Goal: Task Accomplishment & Management: Manage account settings

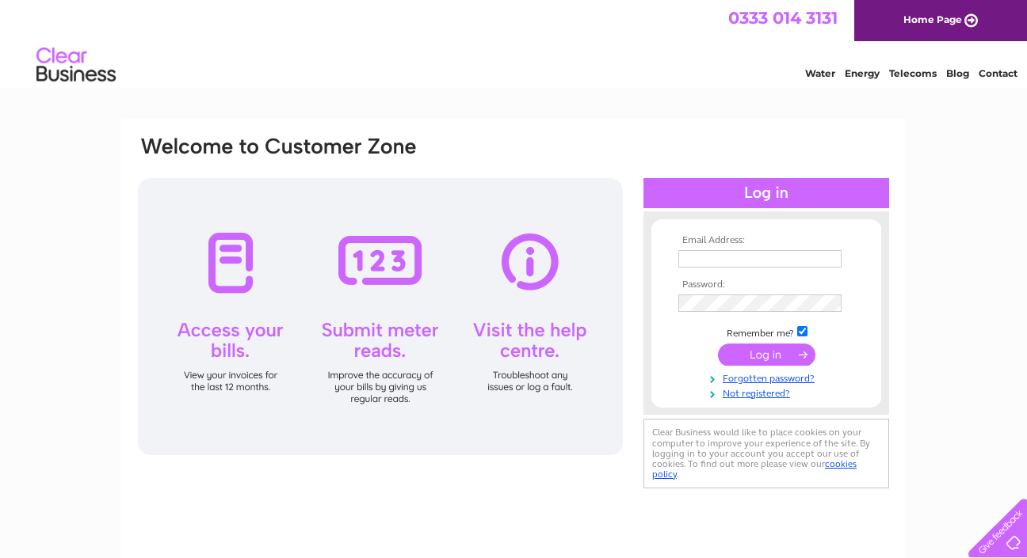
click at [737, 254] on input "text" at bounding box center [759, 258] width 163 height 17
type input "crawfordpblack@aol.com"
click at [756, 353] on input "submit" at bounding box center [766, 355] width 97 height 22
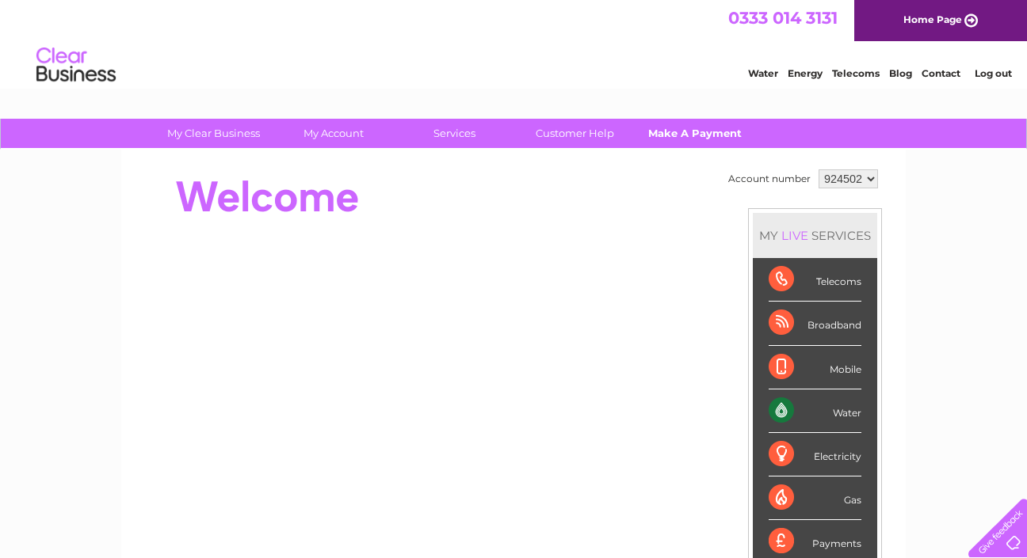
click at [688, 131] on link "Make A Payment" at bounding box center [695, 133] width 131 height 29
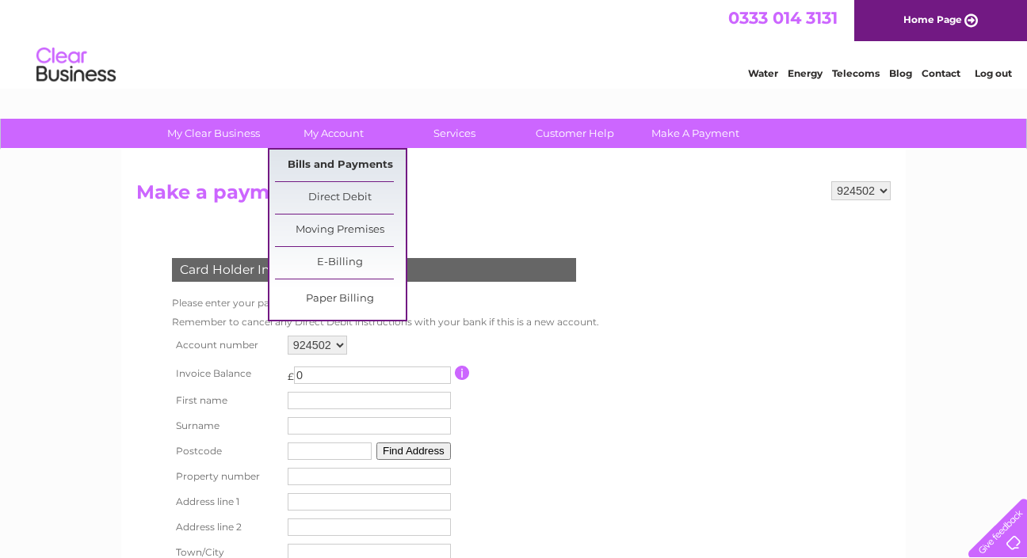
click at [326, 168] on link "Bills and Payments" at bounding box center [340, 166] width 131 height 32
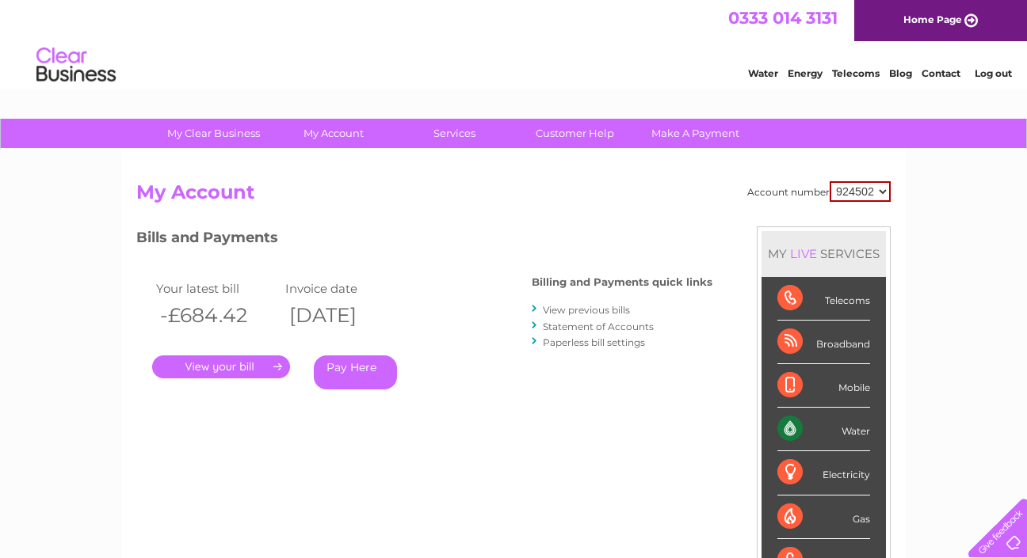
click at [229, 368] on link "." at bounding box center [221, 367] width 138 height 23
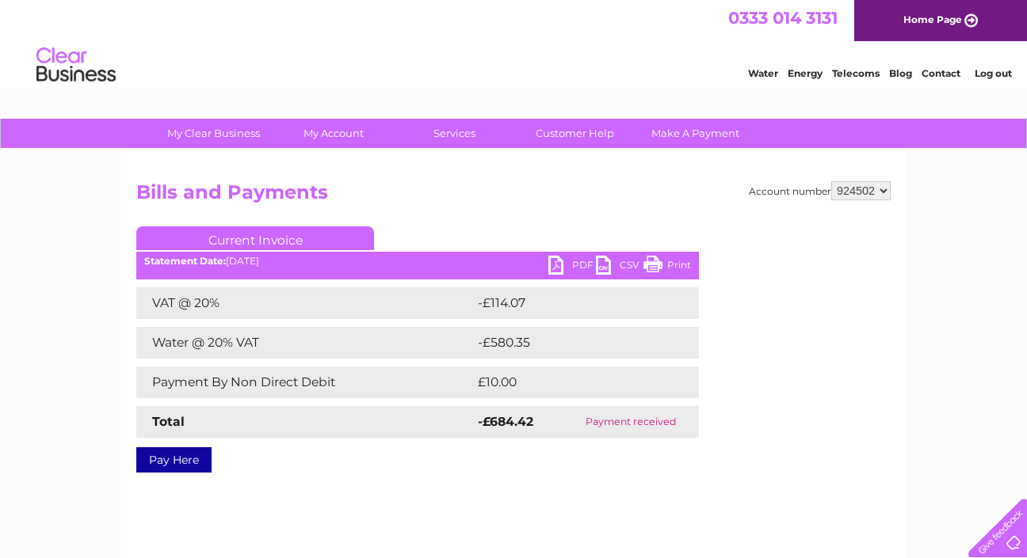
click at [176, 452] on link "Pay Here" at bounding box center [173, 460] width 75 height 25
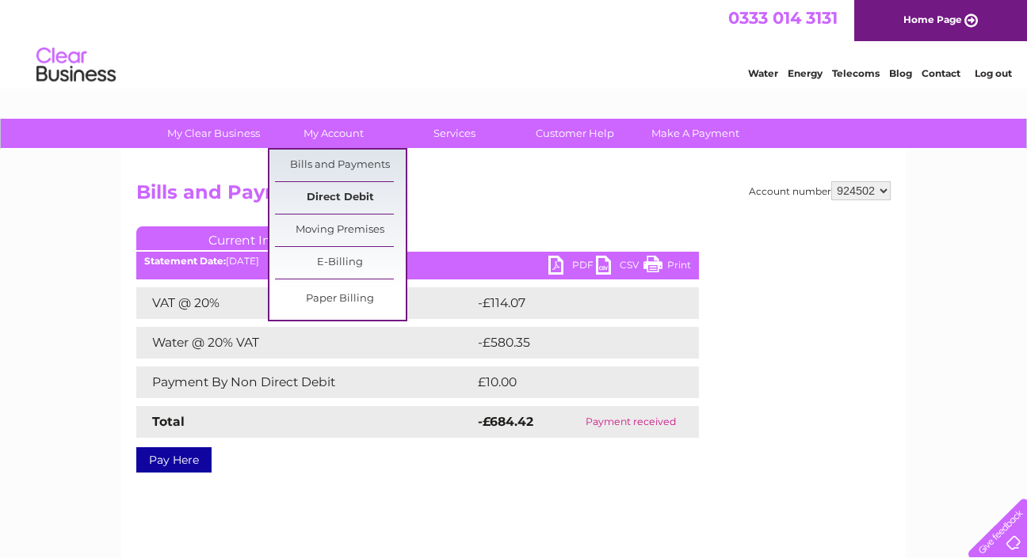
click at [326, 196] on link "Direct Debit" at bounding box center [340, 198] width 131 height 32
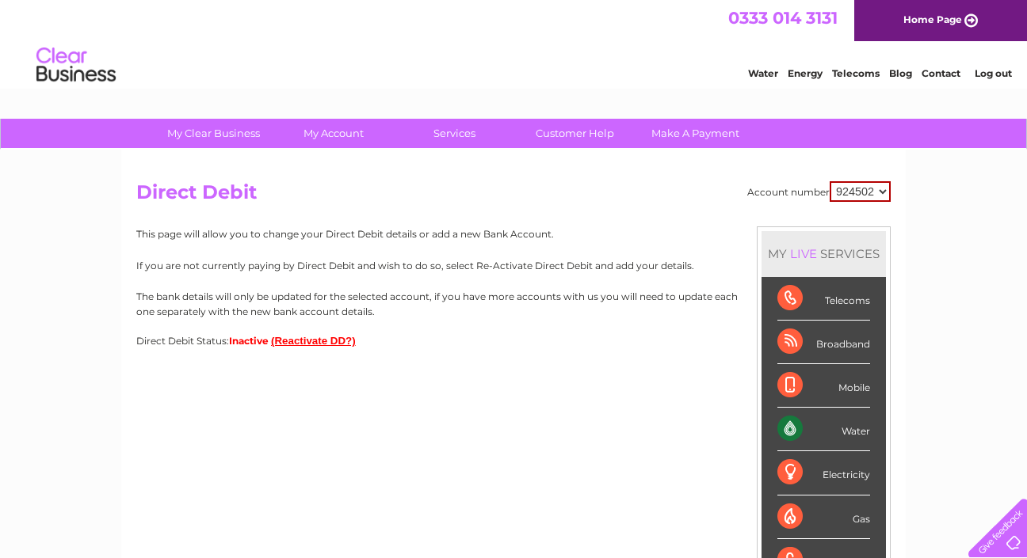
click at [275, 339] on button "(Reactivate DD?)" at bounding box center [313, 341] width 85 height 12
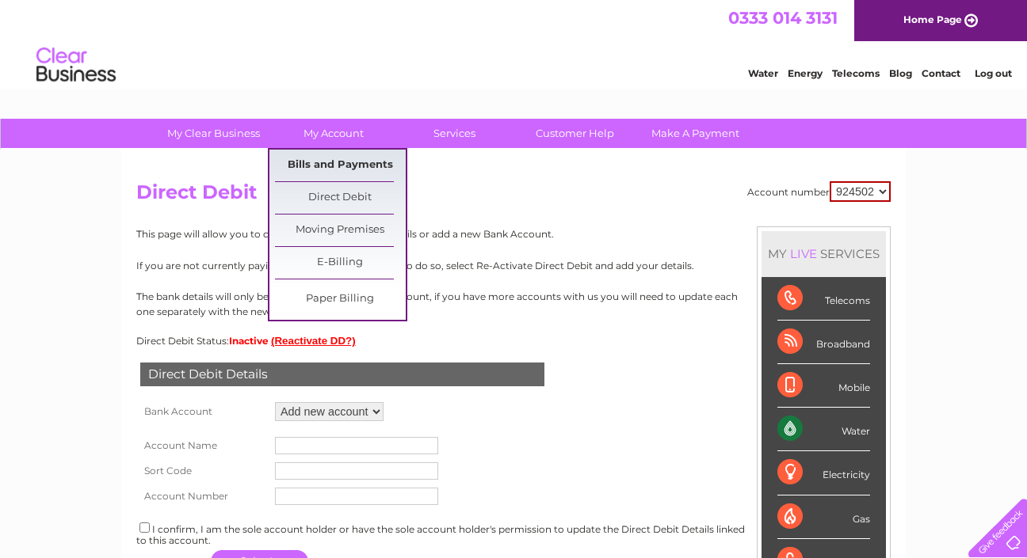
click at [336, 166] on link "Bills and Payments" at bounding box center [340, 166] width 131 height 32
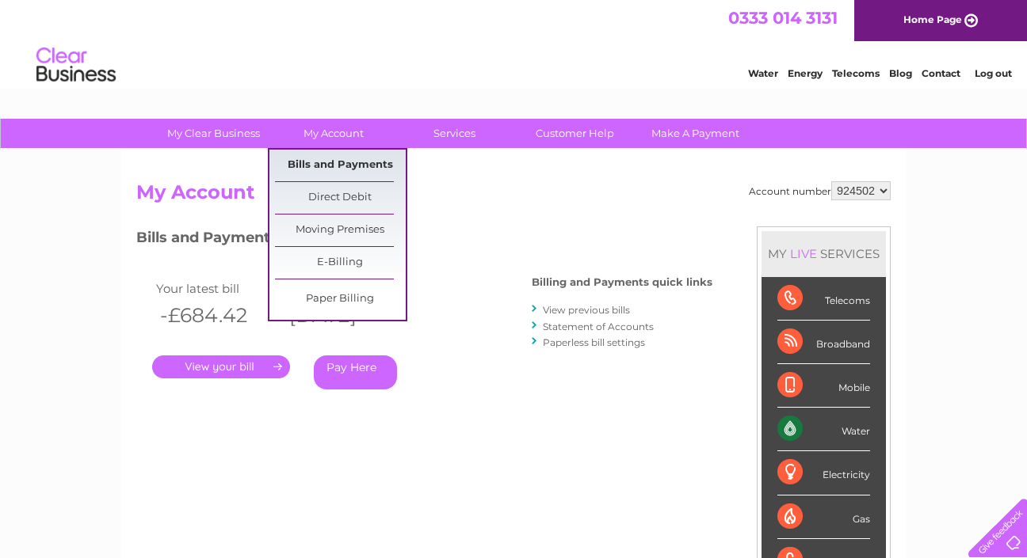
click at [328, 157] on link "Bills and Payments" at bounding box center [340, 166] width 131 height 32
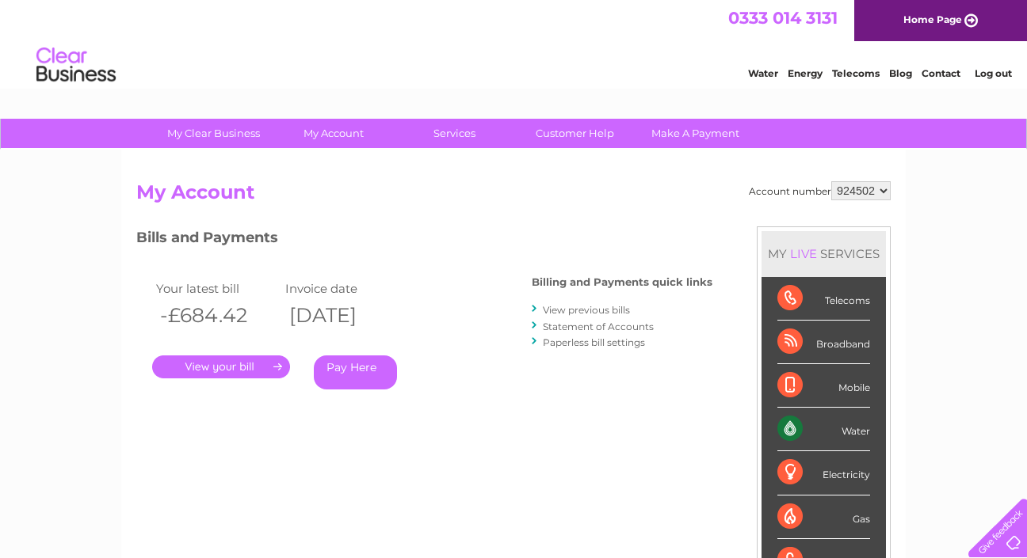
click at [602, 338] on link "Paperless bill settings" at bounding box center [594, 343] width 102 height 12
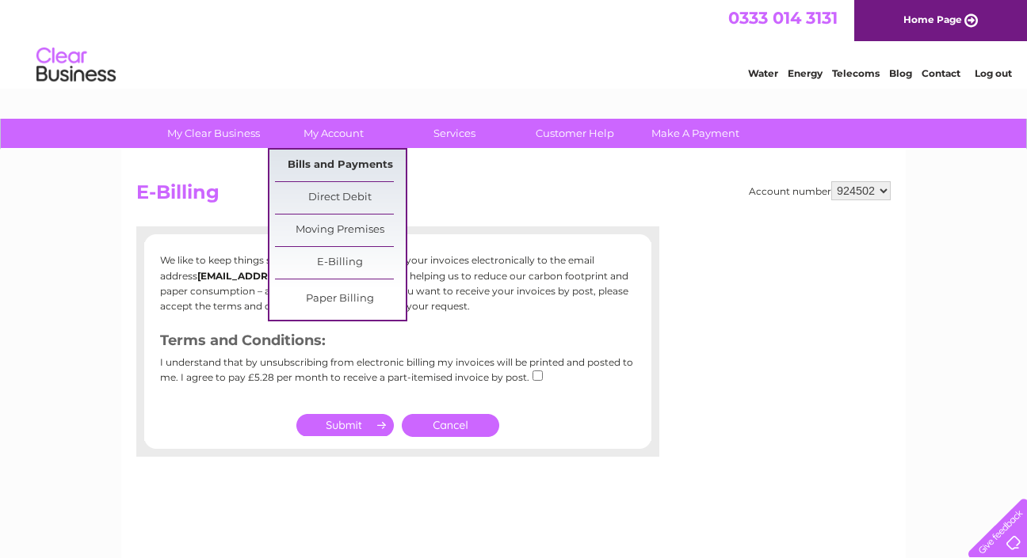
click at [323, 166] on link "Bills and Payments" at bounding box center [340, 166] width 131 height 32
click at [322, 262] on link "E-Billing" at bounding box center [340, 263] width 131 height 32
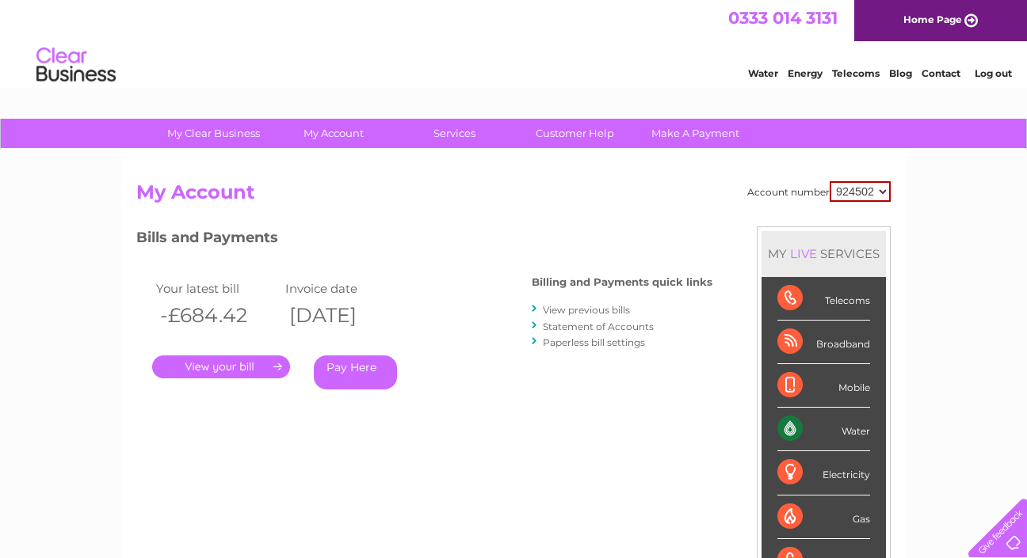
click at [230, 368] on link "." at bounding box center [221, 367] width 138 height 23
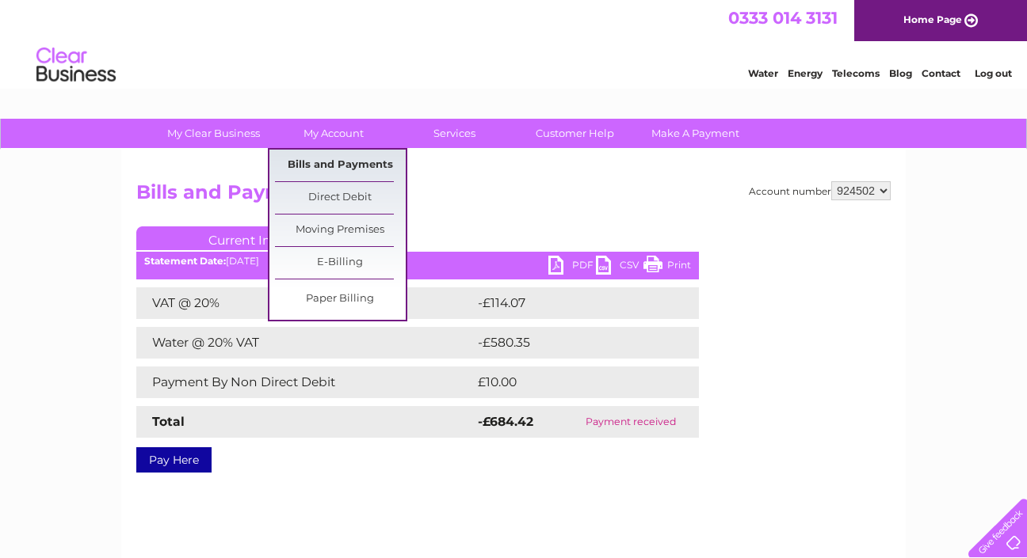
click at [339, 165] on link "Bills and Payments" at bounding box center [340, 166] width 131 height 32
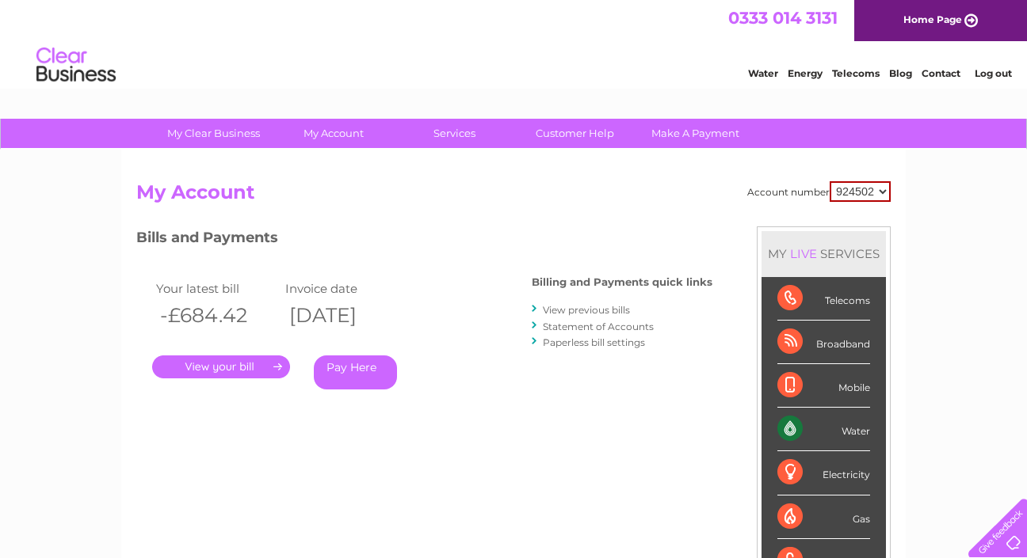
click at [579, 323] on link "Statement of Accounts" at bounding box center [598, 327] width 111 height 12
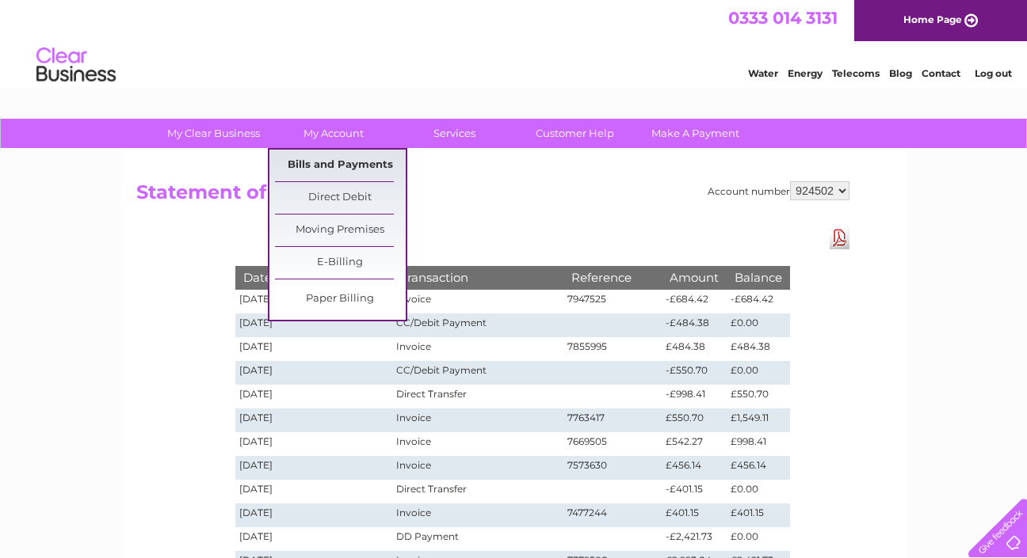
click at [353, 170] on link "Bills and Payments" at bounding box center [340, 166] width 131 height 32
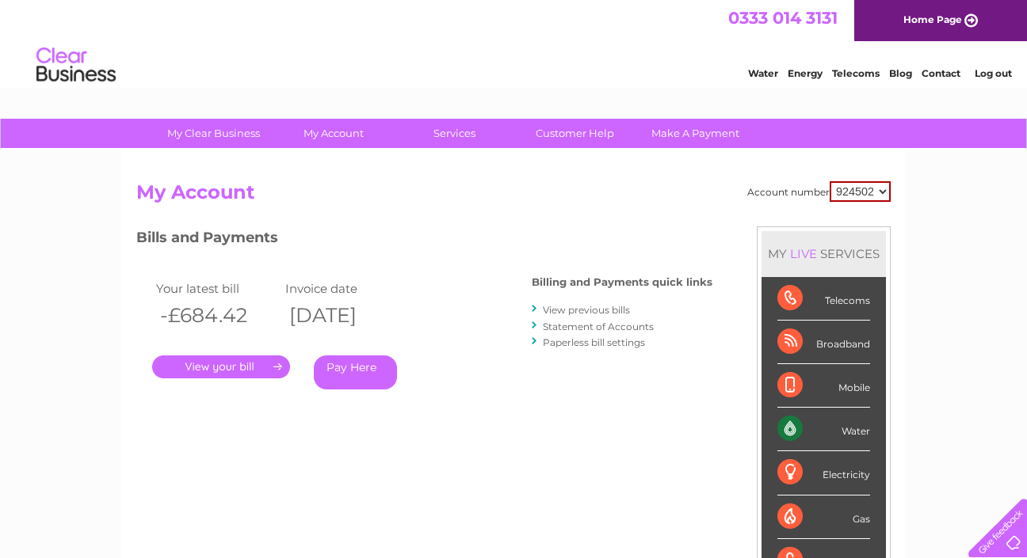
click at [254, 365] on link "." at bounding box center [221, 367] width 138 height 23
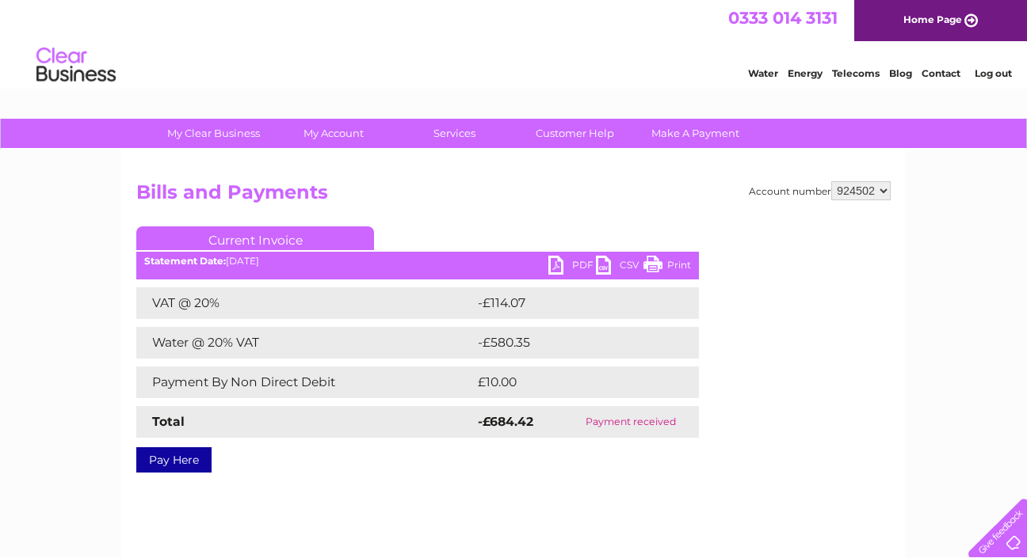
click at [575, 261] on link "PDF" at bounding box center [572, 267] width 48 height 23
